Goal: Check status: Check status

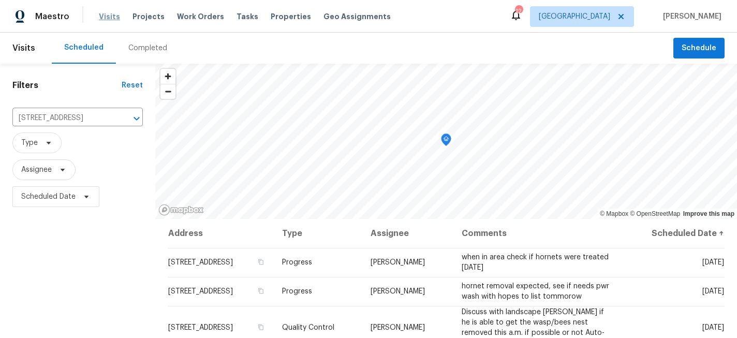
click at [100, 14] on span "Visits" at bounding box center [109, 16] width 21 height 10
click at [153, 44] on div "Completed" at bounding box center [147, 48] width 39 height 10
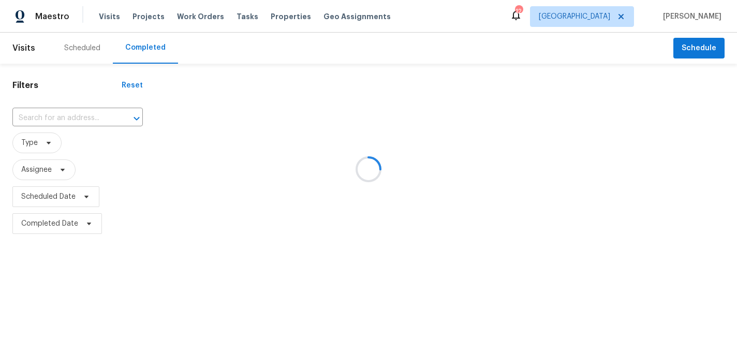
click at [78, 116] on div at bounding box center [368, 169] width 737 height 338
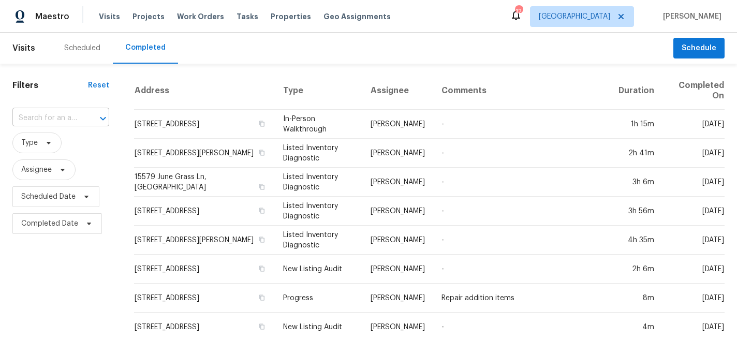
click at [76, 118] on input "text" at bounding box center [46, 118] width 68 height 16
type input "5808"
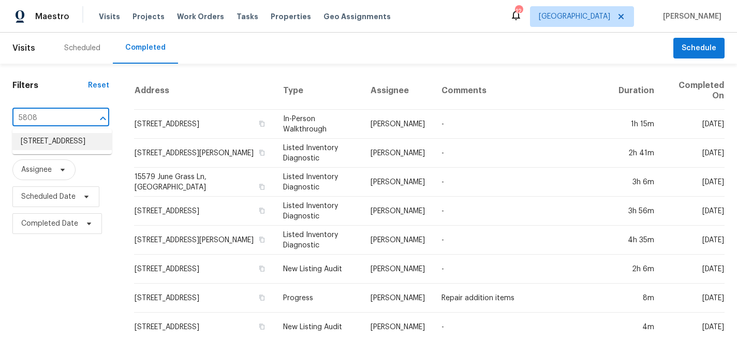
click at [42, 138] on li "[STREET_ADDRESS]" at bounding box center [61, 141] width 99 height 17
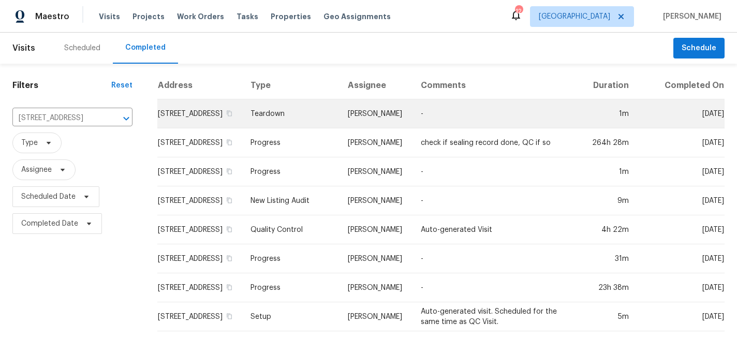
click at [206, 125] on td "[STREET_ADDRESS]" at bounding box center [199, 113] width 85 height 29
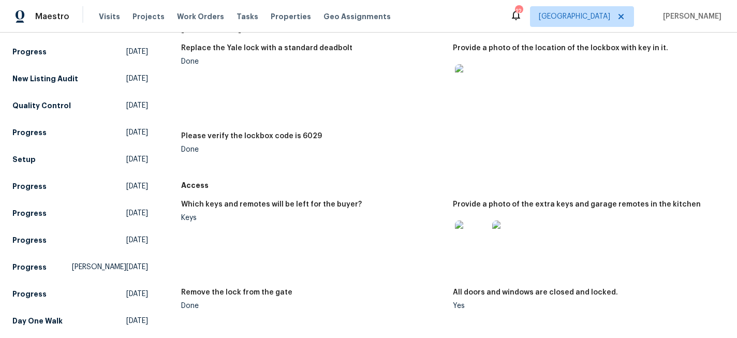
scroll to position [158, 0]
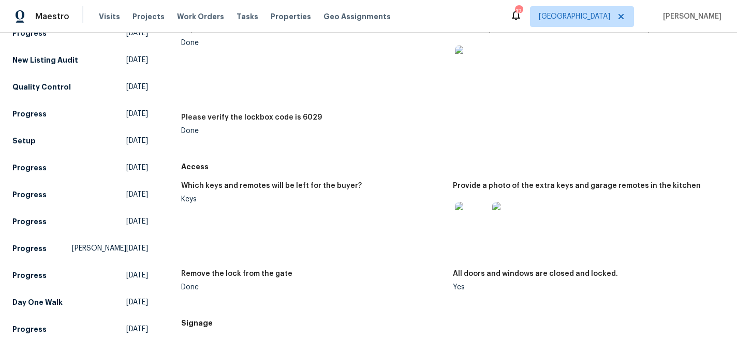
click at [485, 226] on img at bounding box center [471, 218] width 33 height 33
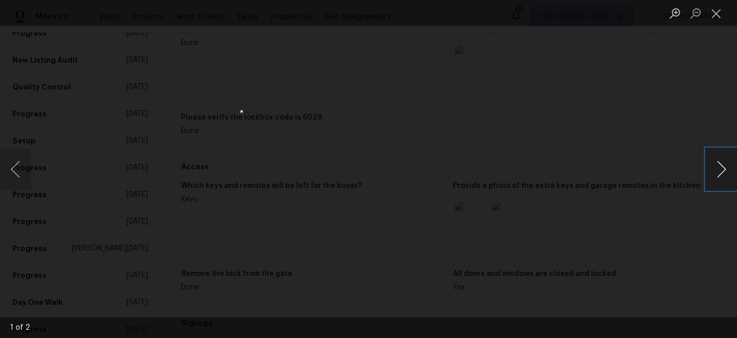
click at [722, 162] on button "Next image" at bounding box center [721, 168] width 31 height 41
click at [716, 17] on button "Close lightbox" at bounding box center [716, 13] width 21 height 18
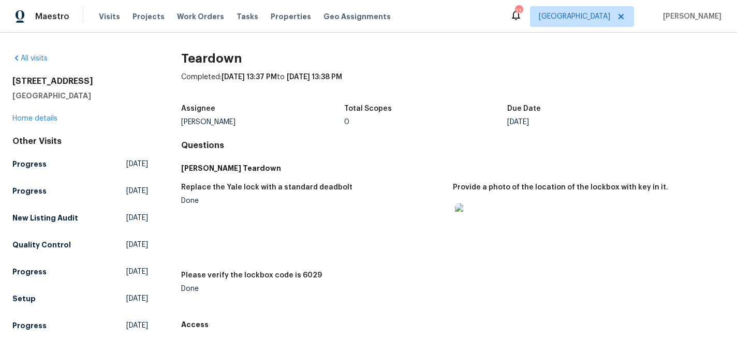
scroll to position [72, 0]
